Goal: Task Accomplishment & Management: Manage account settings

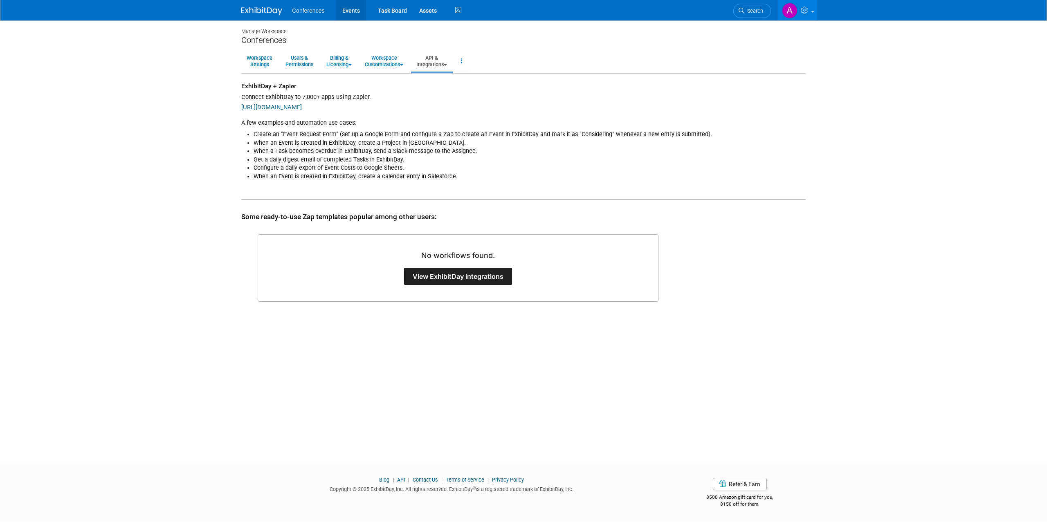
click at [358, 9] on link "Events" at bounding box center [351, 10] width 30 height 20
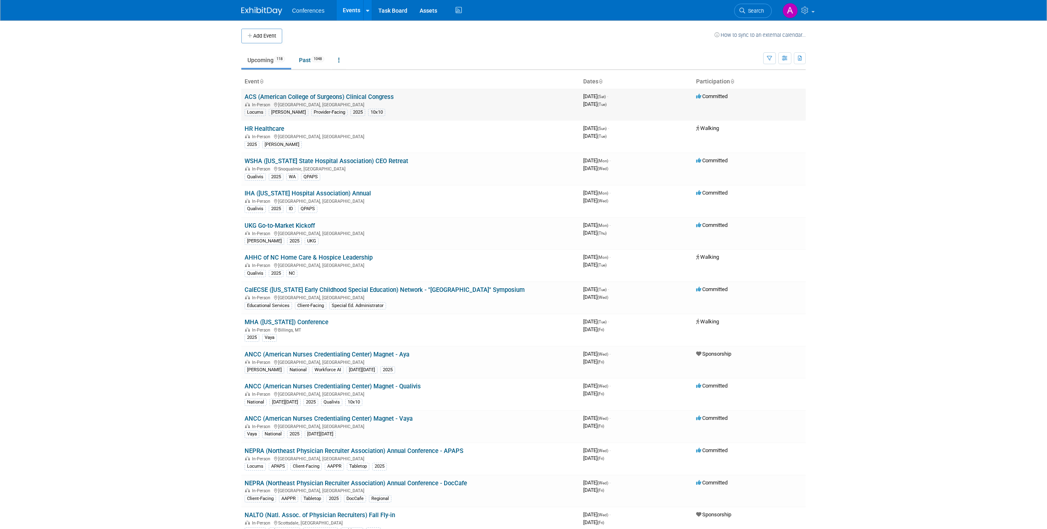
click at [341, 97] on link "ACS (American College of Surgeons) Clinical Congress" at bounding box center [319, 96] width 149 height 7
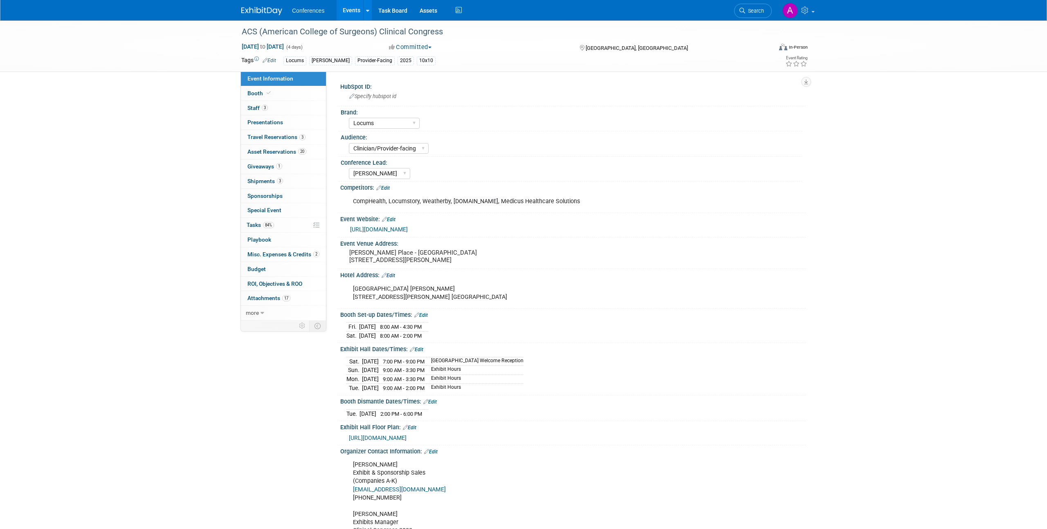
select select "Locums"
select select "Clinician/Provider-facing"
select select "[PERSON_NAME]"
drag, startPoint x: 342, startPoint y: 86, endPoint x: 413, endPoint y: 85, distance: 70.8
click at [413, 85] on div "HubSpot ID:" at bounding box center [573, 86] width 466 height 10
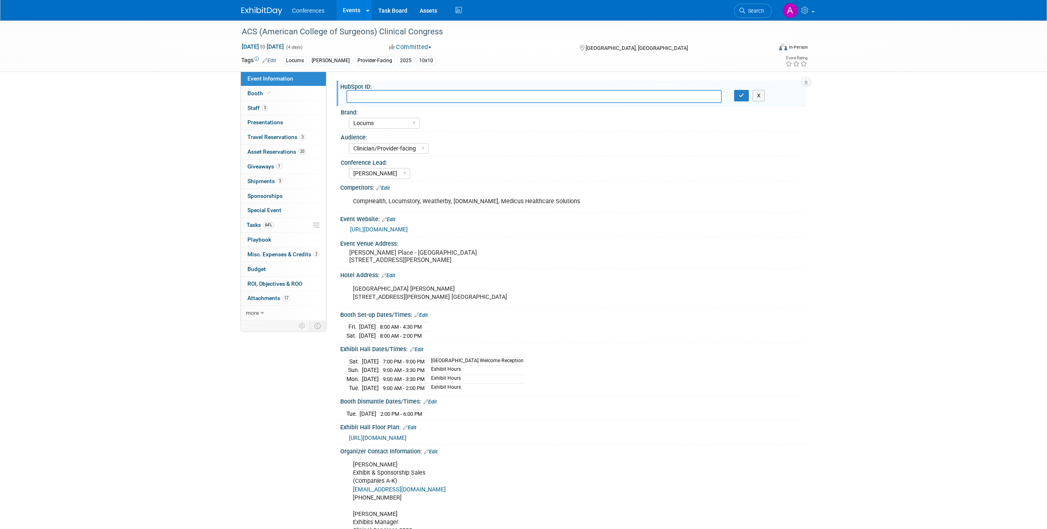
click at [764, 147] on div "Client-facing Clinician/Provider-facing Both N/a" at bounding box center [575, 147] width 453 height 13
